Goal: Transaction & Acquisition: Obtain resource

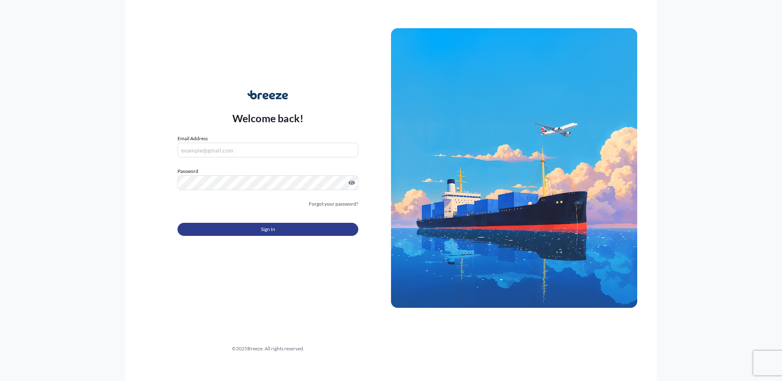
type input "[PERSON_NAME][EMAIL_ADDRESS][PERSON_NAME][DOMAIN_NAME]"
click at [225, 234] on button "Sign In" at bounding box center [268, 229] width 181 height 13
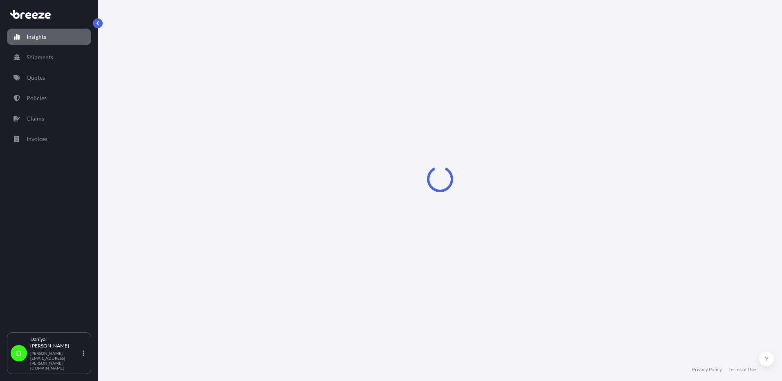
select select "2025"
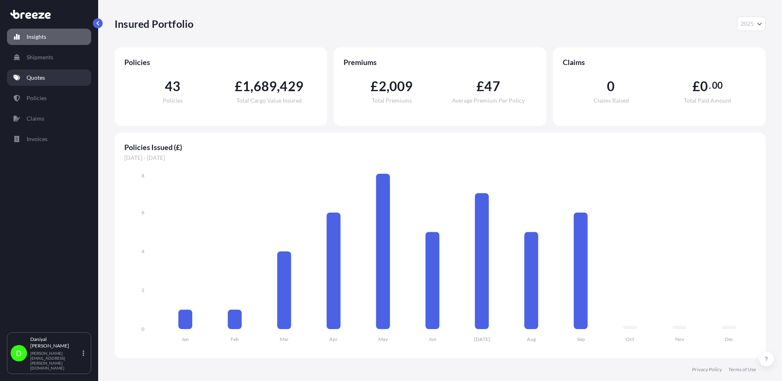
click at [48, 78] on link "Quotes" at bounding box center [49, 78] width 84 height 16
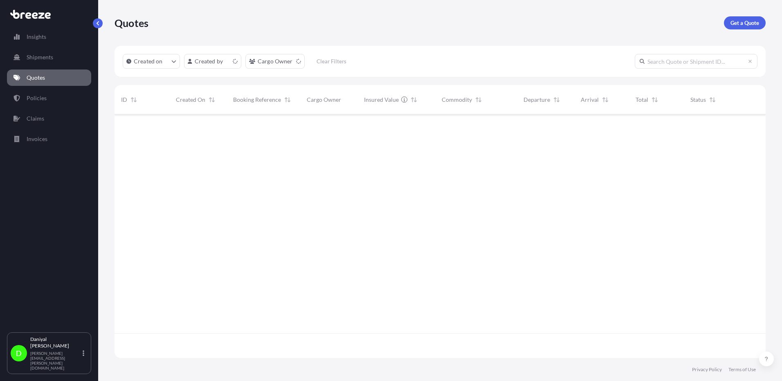
scroll to position [242, 645]
click at [745, 21] on p "Get a Quote" at bounding box center [745, 23] width 29 height 8
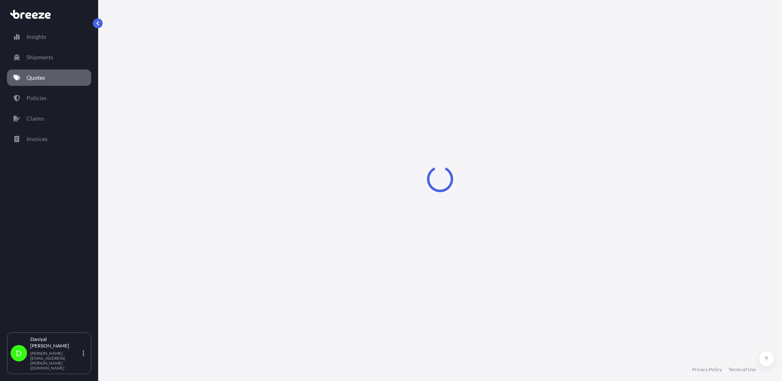
select select "Air"
select select "1"
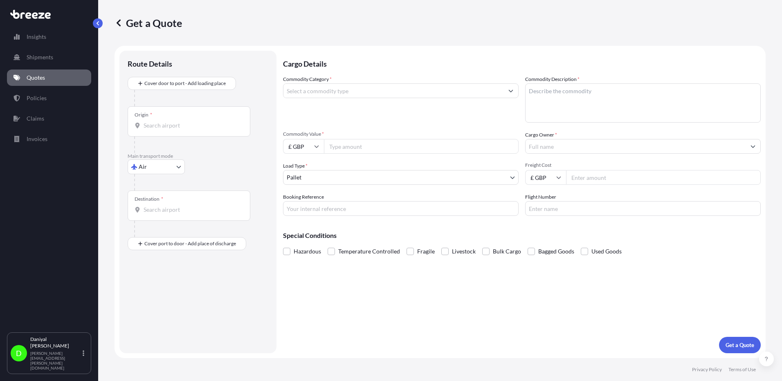
click at [321, 96] on input "Commodity Category *" at bounding box center [393, 90] width 220 height 15
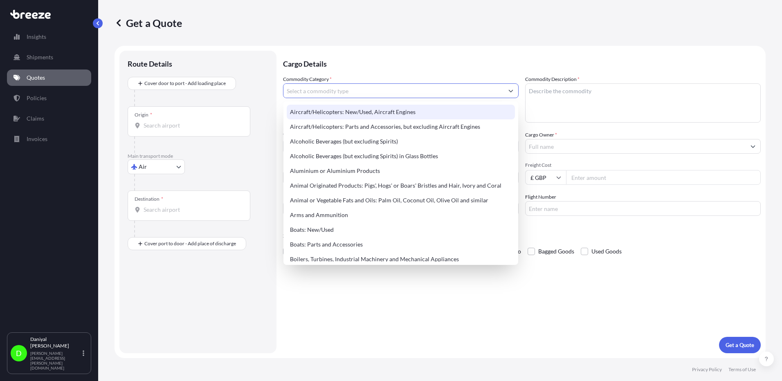
click at [32, 71] on link "Quotes" at bounding box center [49, 78] width 84 height 16
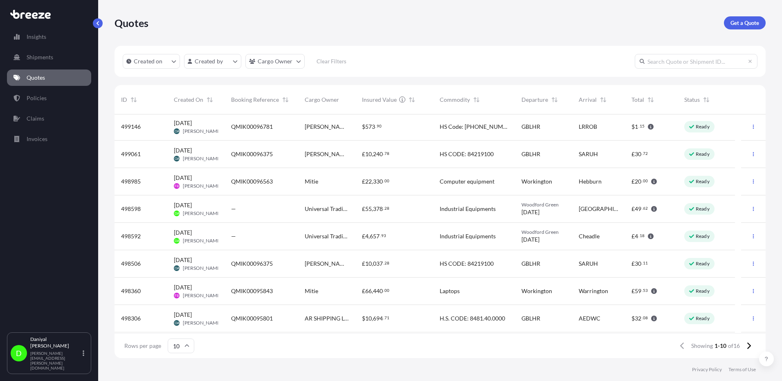
scroll to position [55, 0]
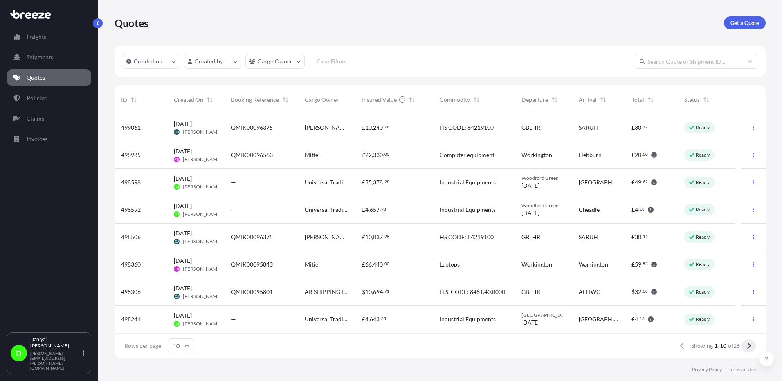
click at [755, 346] on button at bounding box center [749, 346] width 14 height 13
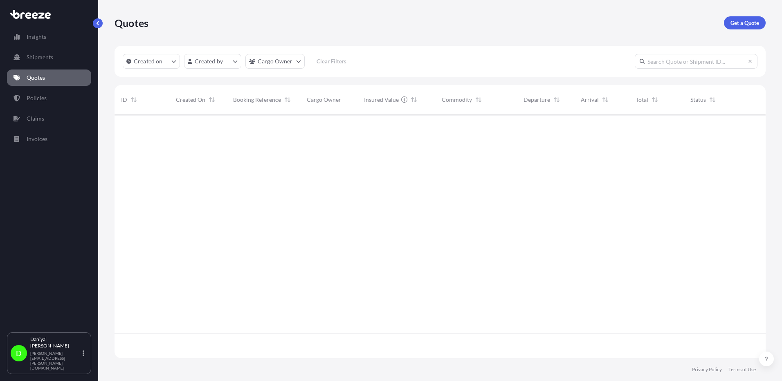
scroll to position [0, 0]
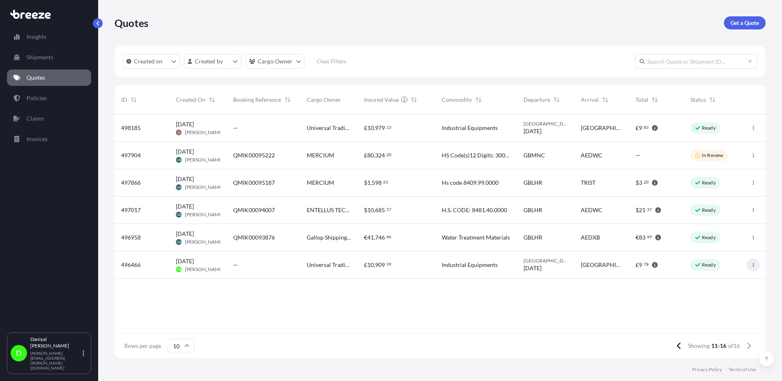
click at [749, 262] on button "button" at bounding box center [753, 265] width 13 height 13
click at [714, 282] on p "Duplicate quote" at bounding box center [721, 281] width 41 height 8
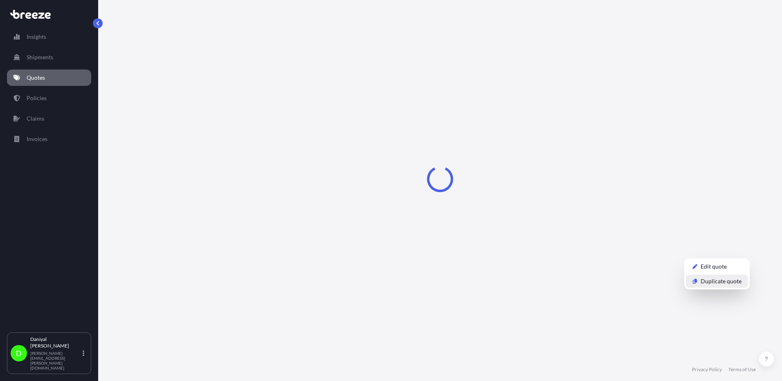
select select "Road"
select select "1"
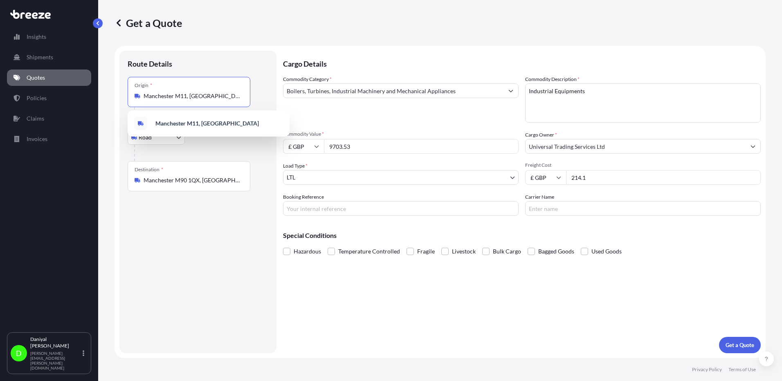
click at [200, 97] on input "Manchester M11, [GEOGRAPHIC_DATA]" at bounding box center [192, 96] width 97 height 8
drag, startPoint x: 206, startPoint y: 97, endPoint x: 37, endPoint y: 90, distance: 168.7
click at [37, 90] on div "Insights Shipments Quotes Policies Claims Invoices D [PERSON_NAME] [PERSON_NAME…" at bounding box center [391, 190] width 782 height 381
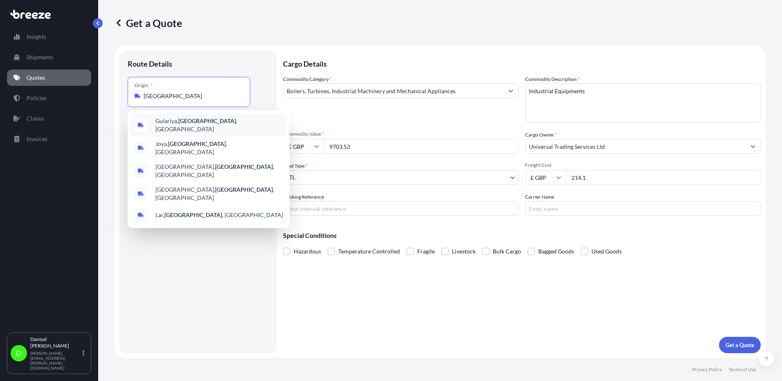
click at [210, 118] on div "Gulariya, [GEOGRAPHIC_DATA] , [GEOGRAPHIC_DATA]" at bounding box center [208, 125] width 155 height 23
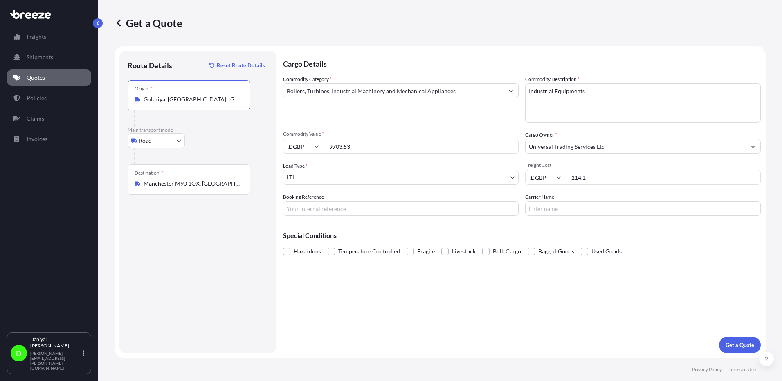
type input "Gulariya, [GEOGRAPHIC_DATA], [GEOGRAPHIC_DATA]"
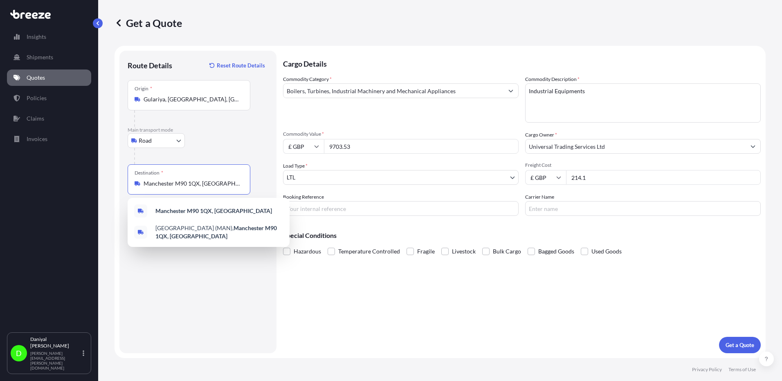
drag, startPoint x: 222, startPoint y: 183, endPoint x: 24, endPoint y: 180, distance: 198.0
click at [24, 180] on div "Insights Shipments Quotes Policies Claims Invoices D [PERSON_NAME] [PERSON_NAME…" at bounding box center [391, 190] width 782 height 381
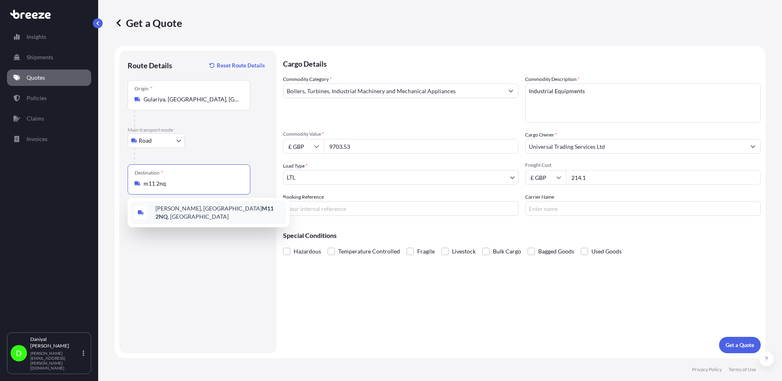
click at [212, 212] on span "[PERSON_NAME], Manchester M11 2NQ , [GEOGRAPHIC_DATA]" at bounding box center [219, 213] width 128 height 16
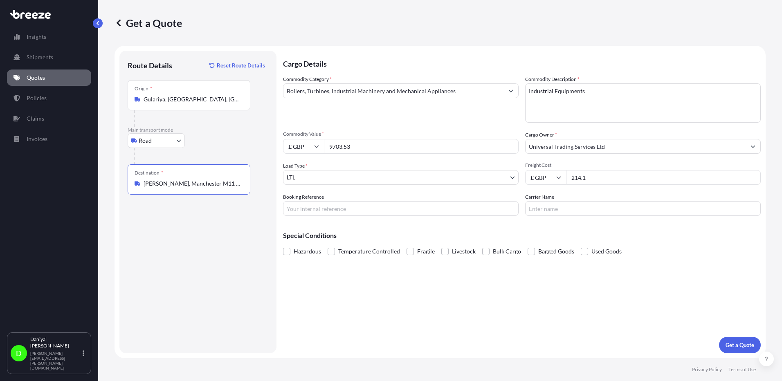
type input "[PERSON_NAME], Manchester M11 2NQ, [GEOGRAPHIC_DATA]"
drag, startPoint x: 409, startPoint y: 141, endPoint x: 141, endPoint y: 149, distance: 268.1
click at [141, 149] on form "Route Details Reset Route Details Place of loading Road Road Rail Origin * Gula…" at bounding box center [440, 202] width 651 height 313
type input "1710"
click at [309, 146] on input "£ GBP" at bounding box center [303, 146] width 41 height 15
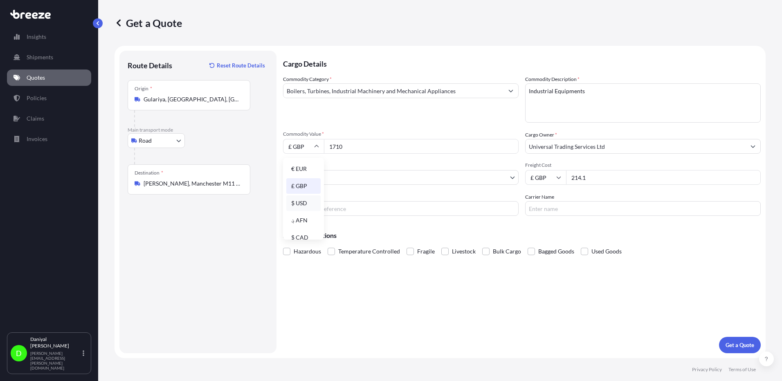
click at [301, 199] on div "$ USD" at bounding box center [303, 204] width 34 height 16
type input "$ USD"
drag, startPoint x: 593, startPoint y: 182, endPoint x: 499, endPoint y: 182, distance: 94.1
click at [499, 182] on div "Commodity Category * Boilers, Turbines, Industrial Machinery and Mechanical App…" at bounding box center [522, 145] width 478 height 141
type input "170"
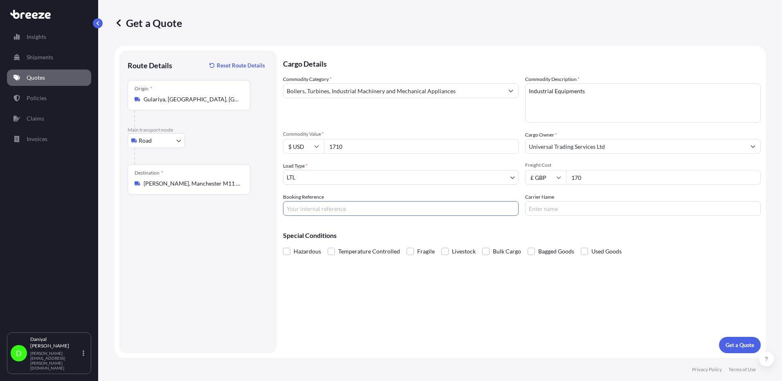
click at [736, 338] on button "Get a Quote" at bounding box center [740, 345] width 42 height 16
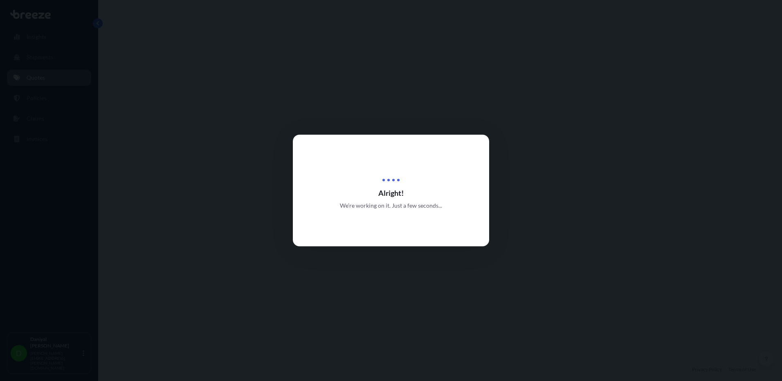
select select "Road"
select select "1"
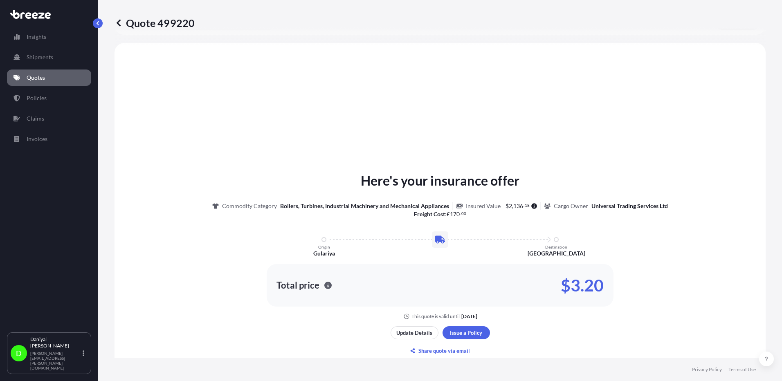
scroll to position [246, 0]
